Goal: Task Accomplishment & Management: Manage account settings

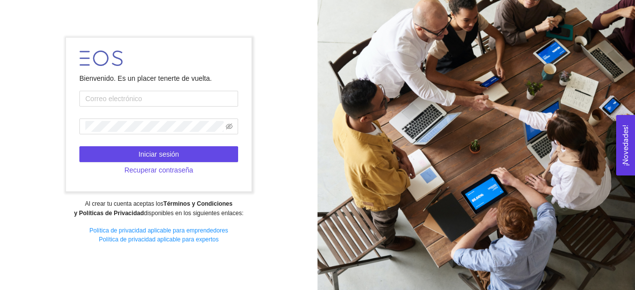
click at [409, 228] on div at bounding box center [477, 145] width 318 height 290
click at [131, 100] on input "text" at bounding box center [158, 99] width 159 height 16
type input "[PERSON_NAME][EMAIL_ADDRESS][PERSON_NAME][DOMAIN_NAME]"
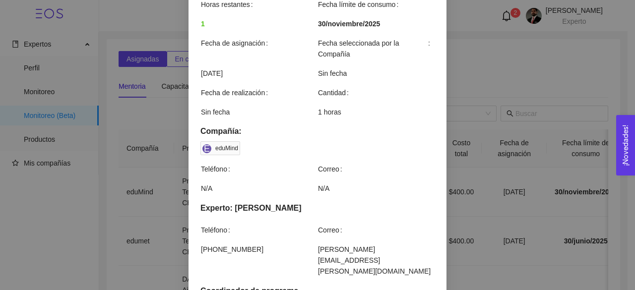
scroll to position [488, 0]
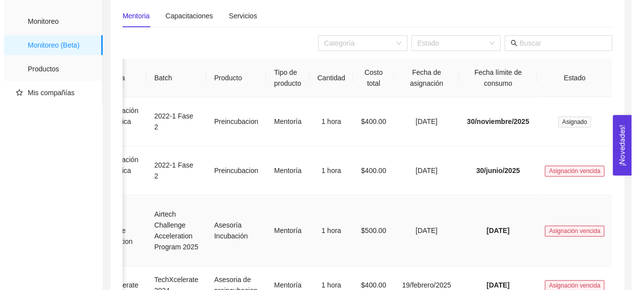
scroll to position [31, 0]
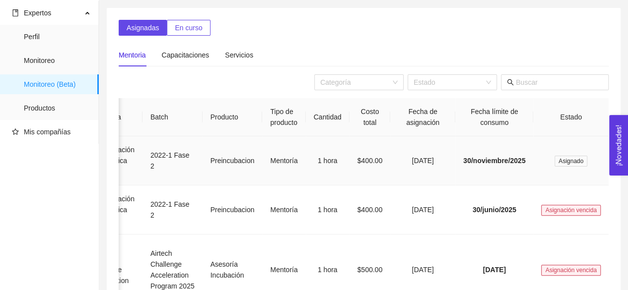
click at [488, 162] on span "30/noviembre/2025" at bounding box center [494, 161] width 62 height 8
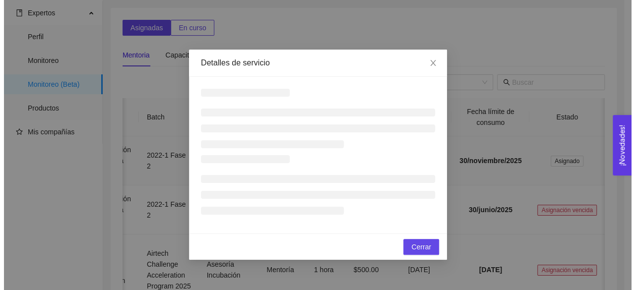
scroll to position [0, 103]
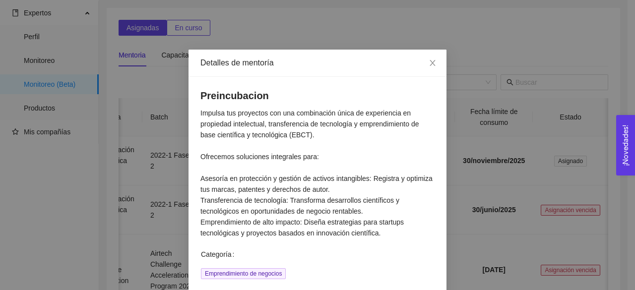
click at [402, 146] on p "Impulsa tus proyectos con una combinación única de experiencia en propiedad int…" at bounding box center [318, 173] width 234 height 131
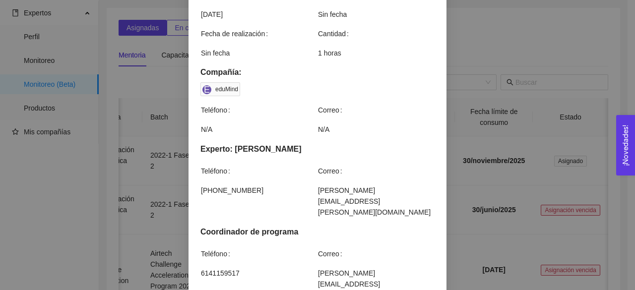
scroll to position [488, 0]
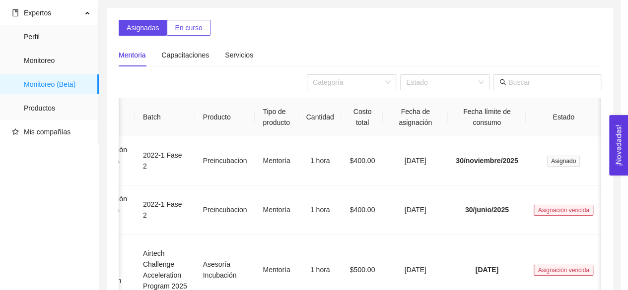
scroll to position [0, 95]
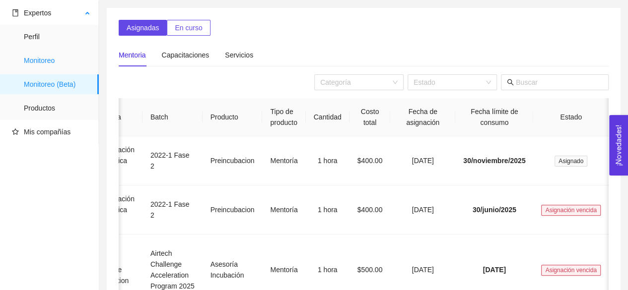
click at [59, 63] on span "Monitoreo" at bounding box center [57, 61] width 67 height 20
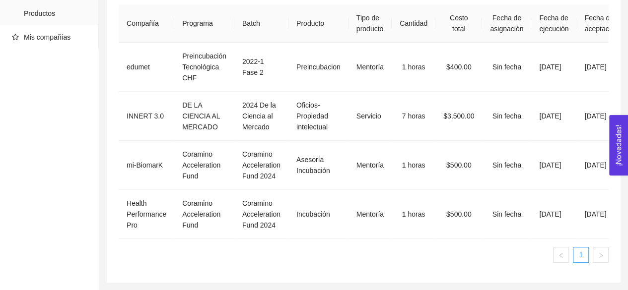
click at [78, 197] on div "Expertos Perfil Monitoreo Monitoreo (Beta) Productos Mis compañías" at bounding box center [49, 98] width 99 height 384
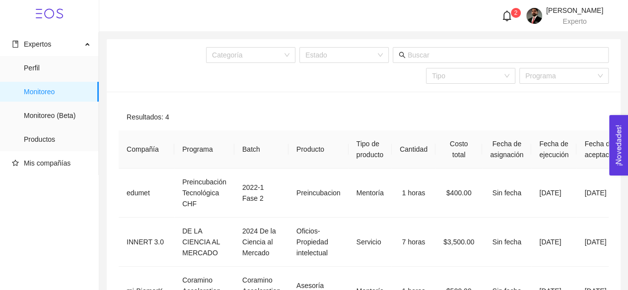
click at [496, 22] on div "2 [PERSON_NAME] Experto" at bounding box center [549, 16] width 107 height 18
click at [501, 15] on icon "bell" at bounding box center [506, 15] width 11 height 11
click at [503, 16] on icon "bell" at bounding box center [507, 15] width 8 height 11
